Goal: Task Accomplishment & Management: Use online tool/utility

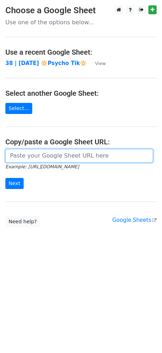
click at [50, 158] on input "url" at bounding box center [78, 156] width 147 height 14
paste input "Hello {{Name}}, My name is Ethel, and I help you (mental health providers and p…"
click at [58, 151] on input "url" at bounding box center [78, 156] width 147 height 14
paste input "https://docs.google.com/spreadsheets/d/1XNwUFUJDEqzw-o5EDMTG00mIZNBajU9MBXkCMXk…"
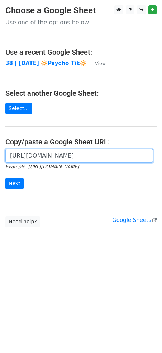
type input "https://docs.google.com/spreadsheets/d/1XNwUFUJDEqzw-o5EDMTG00mIZNBajU9MBXkCMXk…"
click at [5, 178] on input "Next" at bounding box center [14, 183] width 18 height 11
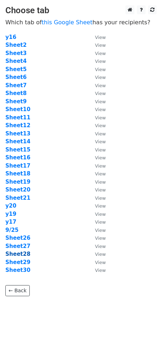
click at [24, 254] on strong "Sheet28" at bounding box center [17, 254] width 25 height 6
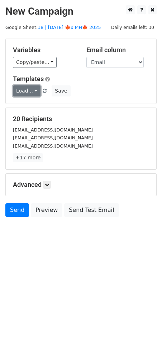
click at [21, 90] on link "Load..." at bounding box center [27, 90] width 28 height 11
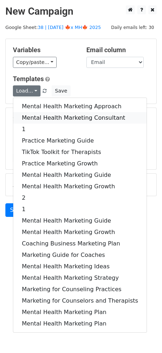
click at [52, 119] on link "Mental Health Marketing Consultant" at bounding box center [79, 117] width 133 height 11
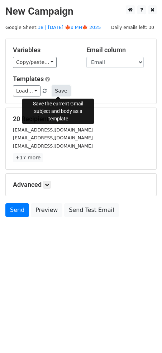
click at [52, 90] on button "Save" at bounding box center [60, 90] width 19 height 11
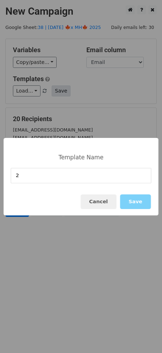
type input "2"
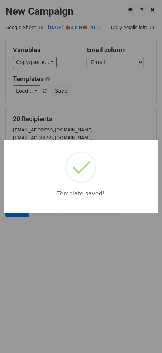
drag, startPoint x: 98, startPoint y: 95, endPoint x: 94, endPoint y: 102, distance: 7.5
click at [98, 95] on div "Template saved!" at bounding box center [81, 176] width 162 height 353
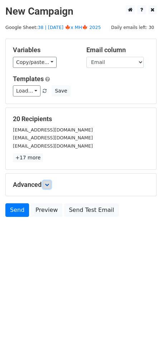
click at [48, 186] on icon at bounding box center [47, 185] width 4 height 4
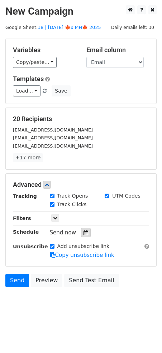
click at [84, 233] on icon at bounding box center [85, 232] width 5 height 5
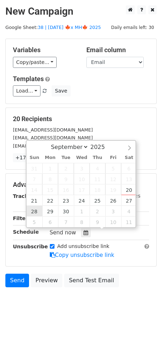
type input "2025-09-28 12:00"
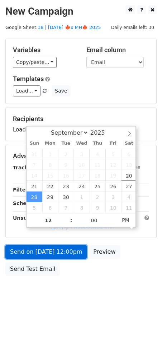
click at [41, 251] on link "Send on Sep 28 at 12:00pm" at bounding box center [45, 252] width 81 height 14
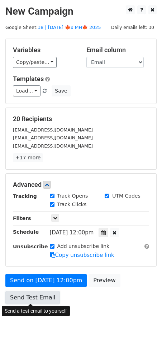
click at [32, 298] on link "Send Test Email" at bounding box center [32, 298] width 54 height 14
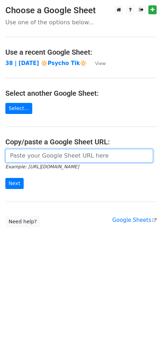
click at [44, 151] on input "url" at bounding box center [78, 156] width 147 height 14
paste input "https://docs.google.com/spreadsheets/d/1XNwUFUJDEqzw-o5EDMTG00mIZNBajU9MBXkCMXk…"
type input "https://docs.google.com/spreadsheets/d/1XNwUFUJDEqzw-o5EDMTG00mIZNBajU9MBXkCMXk…"
click at [5, 178] on input "Next" at bounding box center [14, 183] width 18 height 11
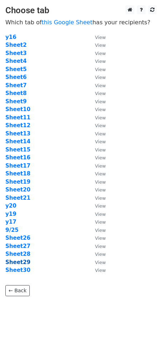
click at [19, 262] on strong "Sheet29" at bounding box center [17, 262] width 25 height 6
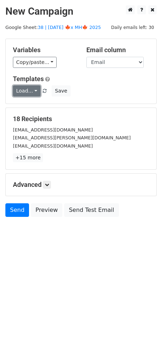
click at [18, 89] on link "Load..." at bounding box center [27, 90] width 28 height 11
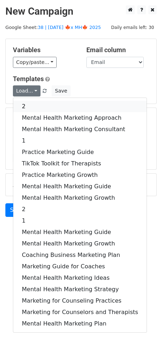
click at [52, 111] on link "2" at bounding box center [79, 106] width 133 height 11
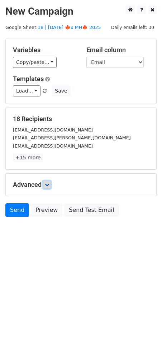
click at [49, 185] on icon at bounding box center [47, 185] width 4 height 4
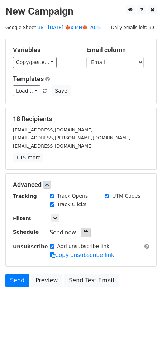
click at [83, 232] on icon at bounding box center [85, 232] width 5 height 5
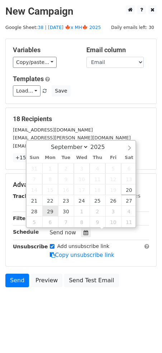
type input "2025-09-29 12:00"
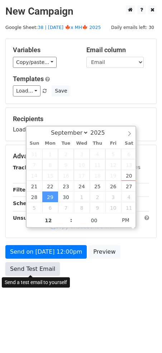
click at [41, 272] on link "Send Test Email" at bounding box center [32, 269] width 54 height 14
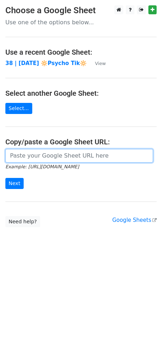
click at [33, 153] on input "url" at bounding box center [78, 156] width 147 height 14
paste input "[URL][DOMAIN_NAME]"
type input "[URL][DOMAIN_NAME]"
click at [5, 178] on input "Next" at bounding box center [14, 183] width 18 height 11
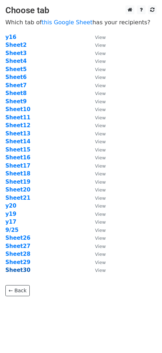
click at [17, 269] on strong "Sheet30" at bounding box center [17, 270] width 25 height 6
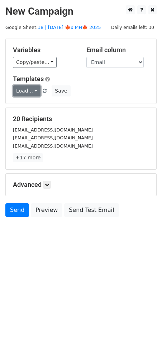
click at [23, 91] on link "Load..." at bounding box center [27, 90] width 28 height 11
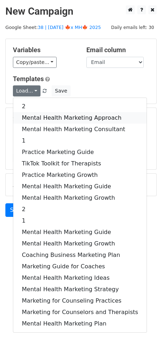
click at [38, 117] on link "Mental Health Marketing Approach" at bounding box center [79, 117] width 133 height 11
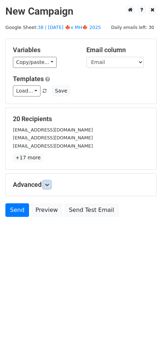
click at [45, 182] on link at bounding box center [47, 185] width 8 height 8
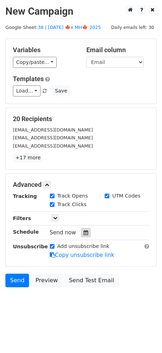
click at [83, 232] on icon at bounding box center [85, 232] width 5 height 5
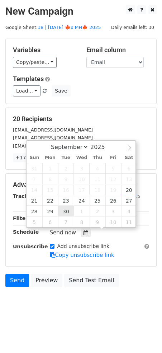
type input "[DATE] 12:00"
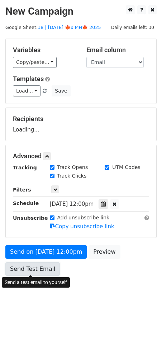
click at [33, 270] on link "Send Test Email" at bounding box center [32, 269] width 54 height 14
